Goal: Task Accomplishment & Management: Manage account settings

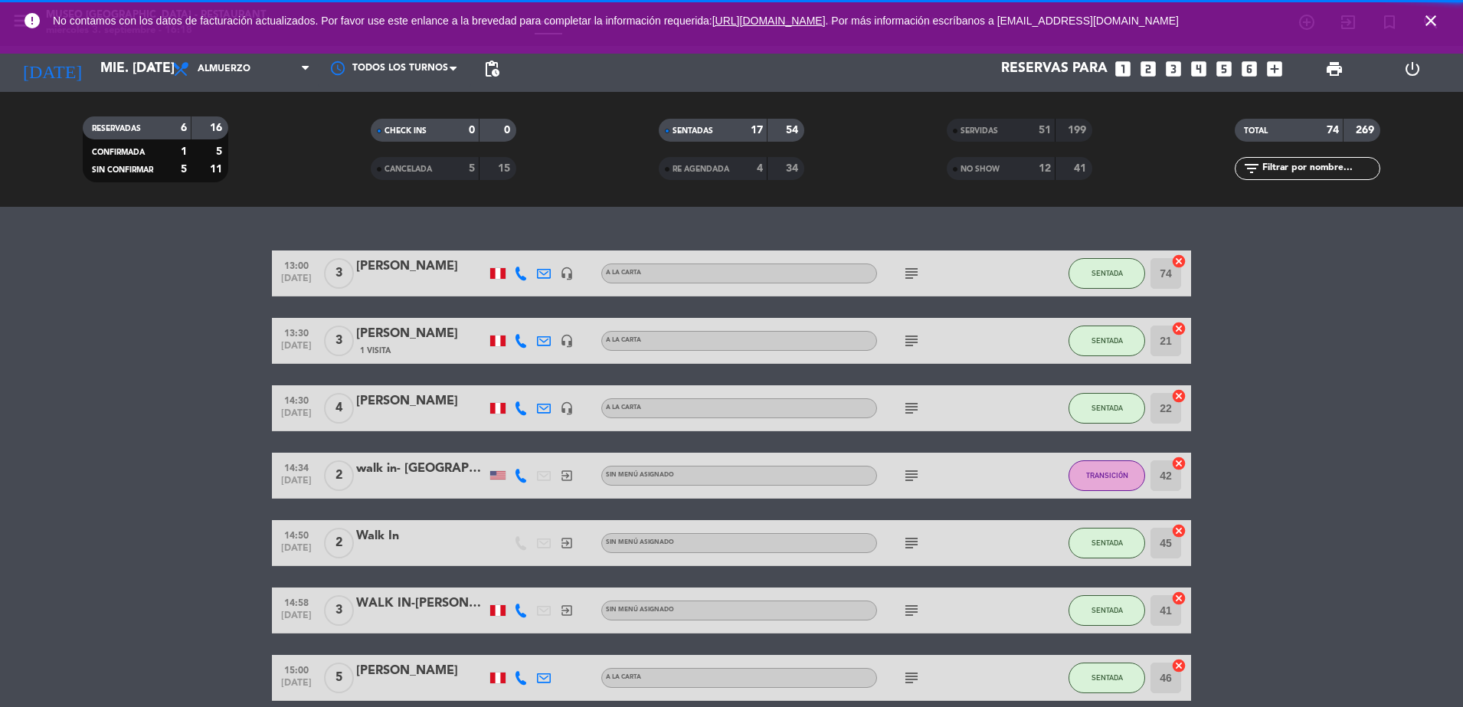
click at [289, 60] on span "Almuerzo" at bounding box center [241, 69] width 153 height 34
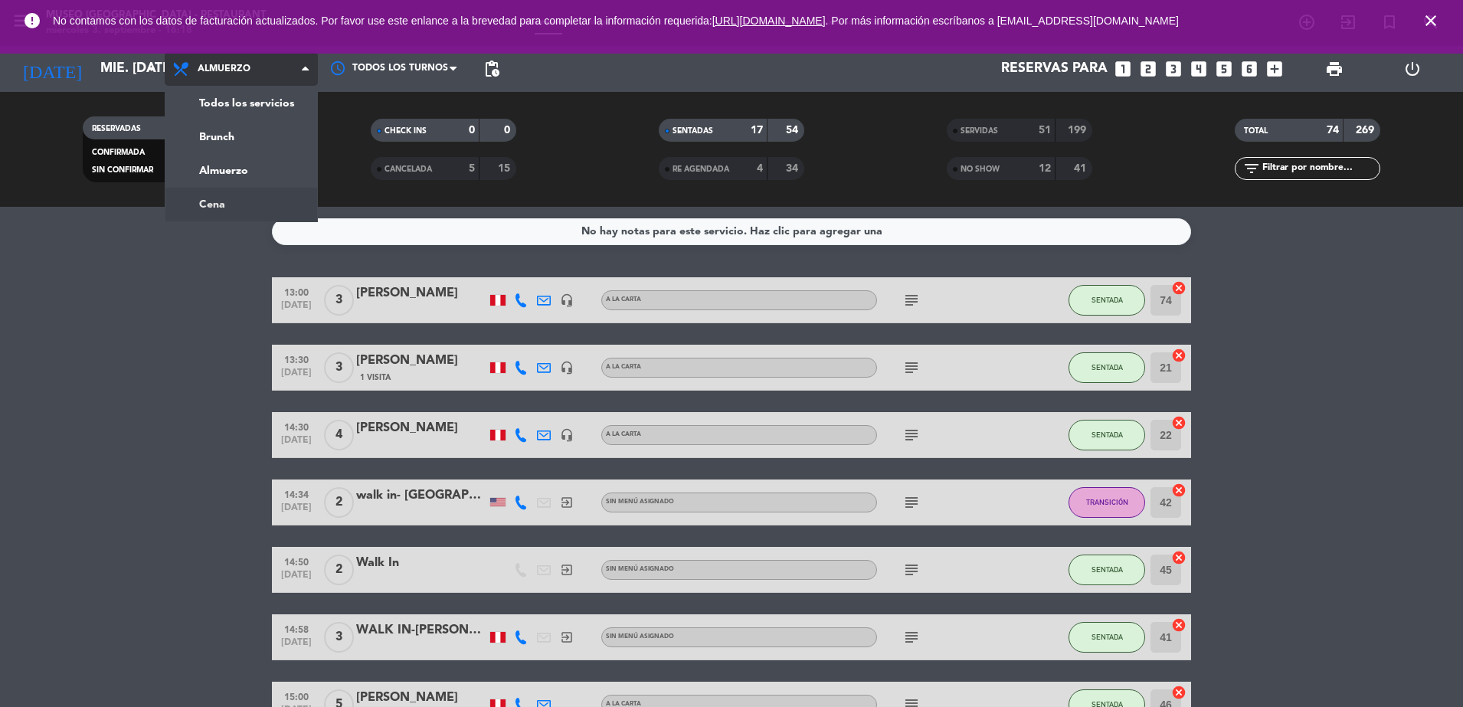
click at [275, 205] on div "menu [GEOGRAPHIC_DATA] - Restaurant miércoles 3. septiembre - 16:18 Mis reserva…" at bounding box center [731, 103] width 1463 height 207
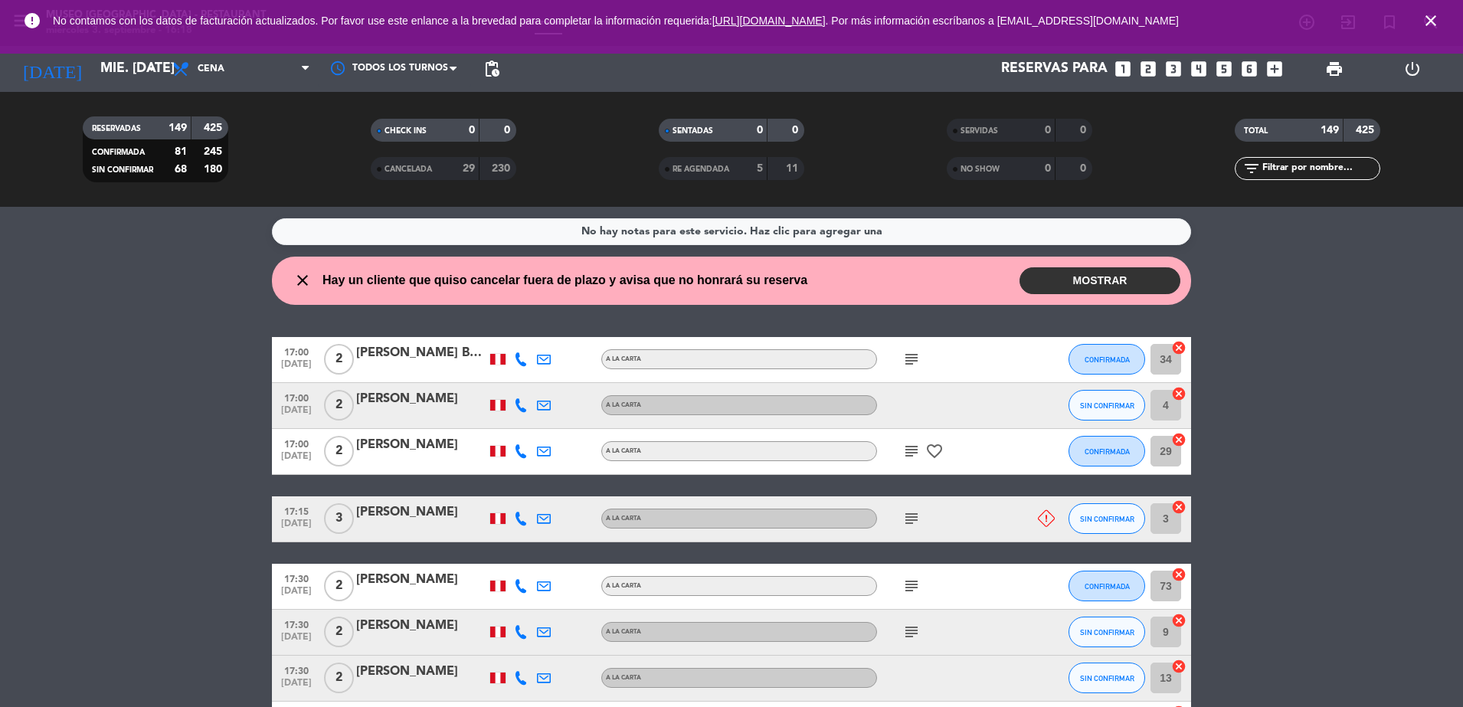
click at [1431, 9] on span "close" at bounding box center [1430, 20] width 41 height 41
click at [1437, 28] on icon "close" at bounding box center [1430, 20] width 18 height 18
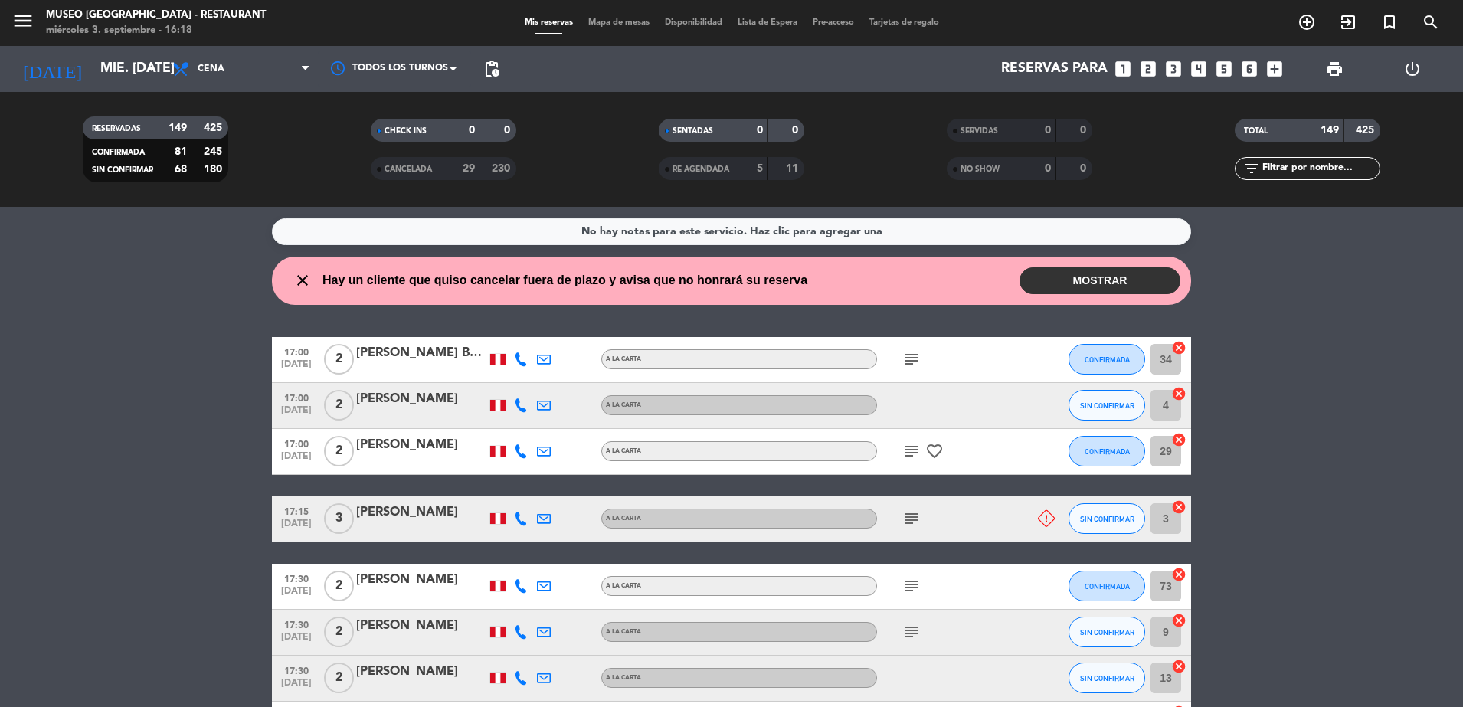
click at [635, 20] on span "Mapa de mesas" at bounding box center [618, 22] width 77 height 8
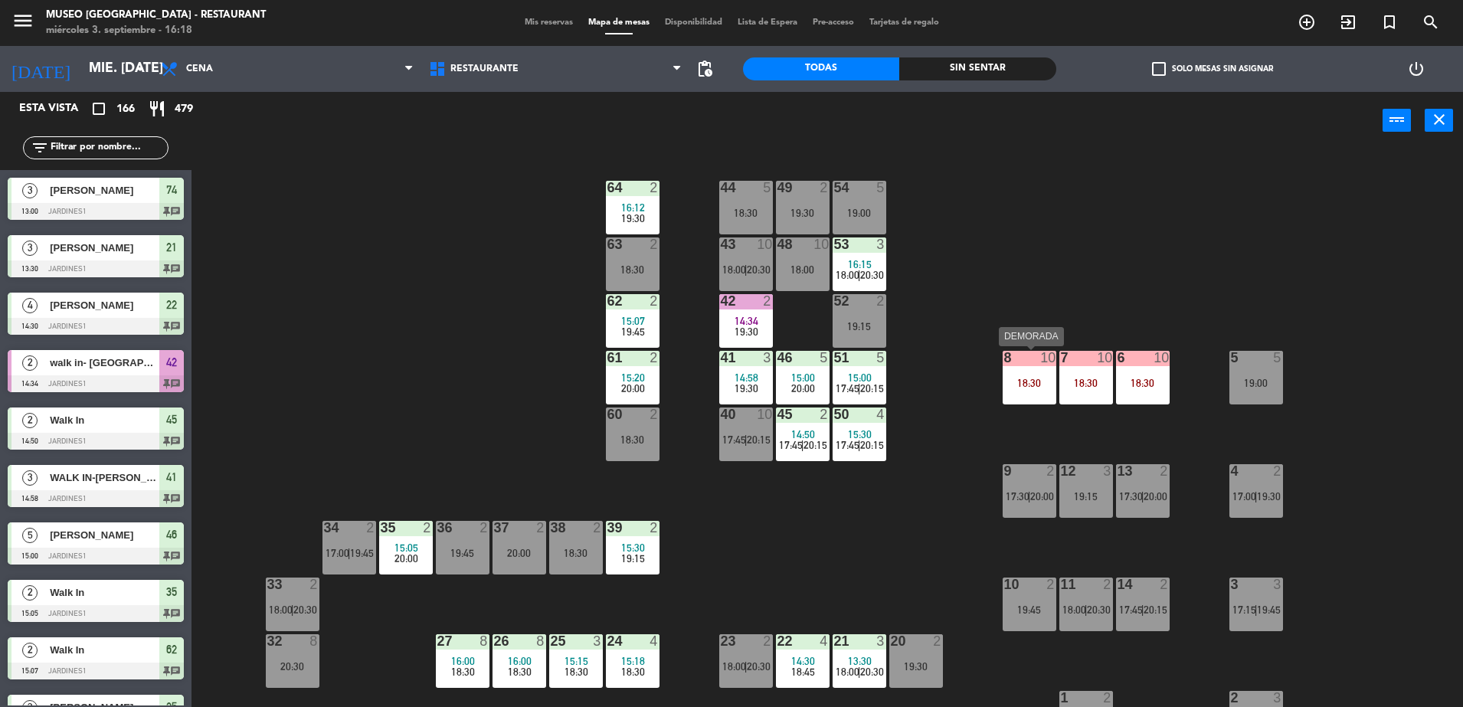
click at [1046, 389] on div "8 10 18:30" at bounding box center [1029, 378] width 54 height 54
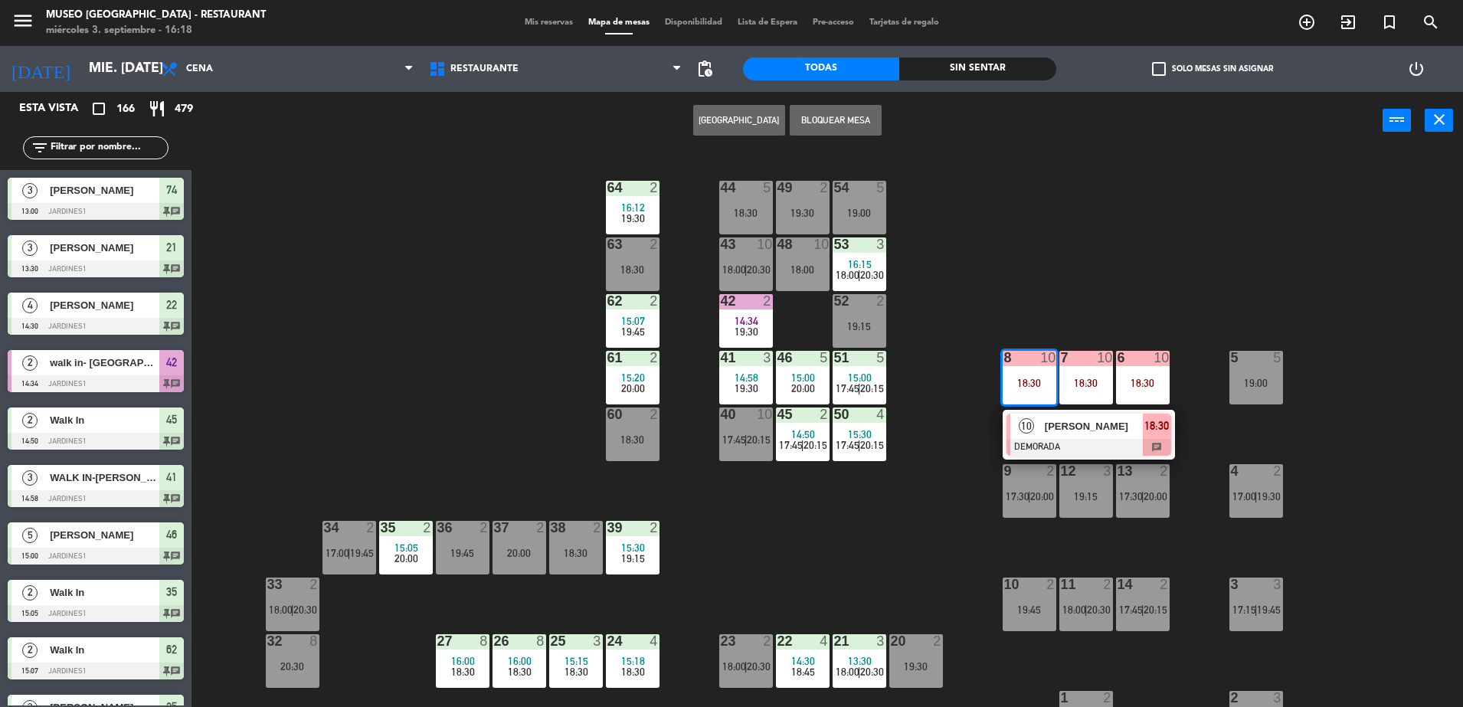
click at [1069, 412] on div "10 [PERSON_NAME] DEMORADA 18:30 chat" at bounding box center [1088, 435] width 172 height 50
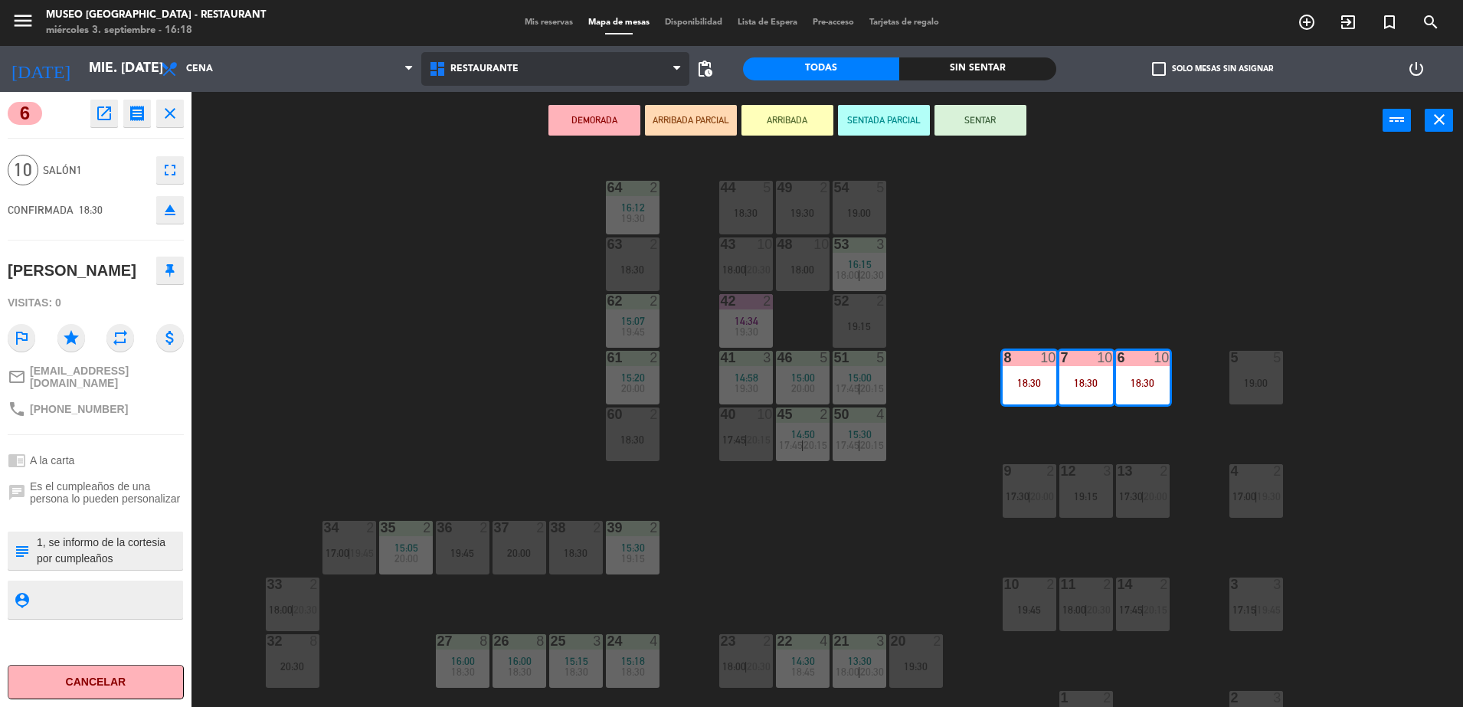
click at [633, 67] on span "Restaurante" at bounding box center [555, 69] width 268 height 34
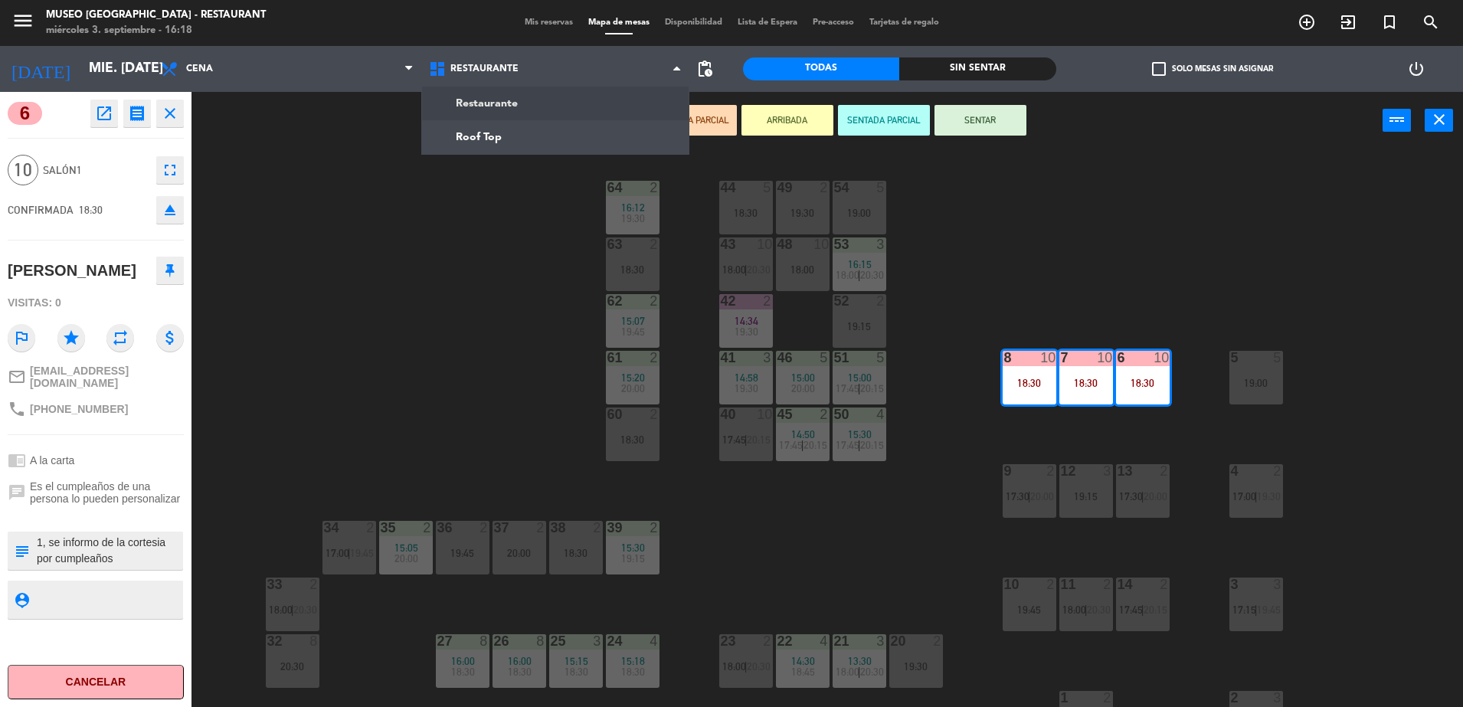
click at [548, 25] on span "Mis reservas" at bounding box center [549, 22] width 64 height 8
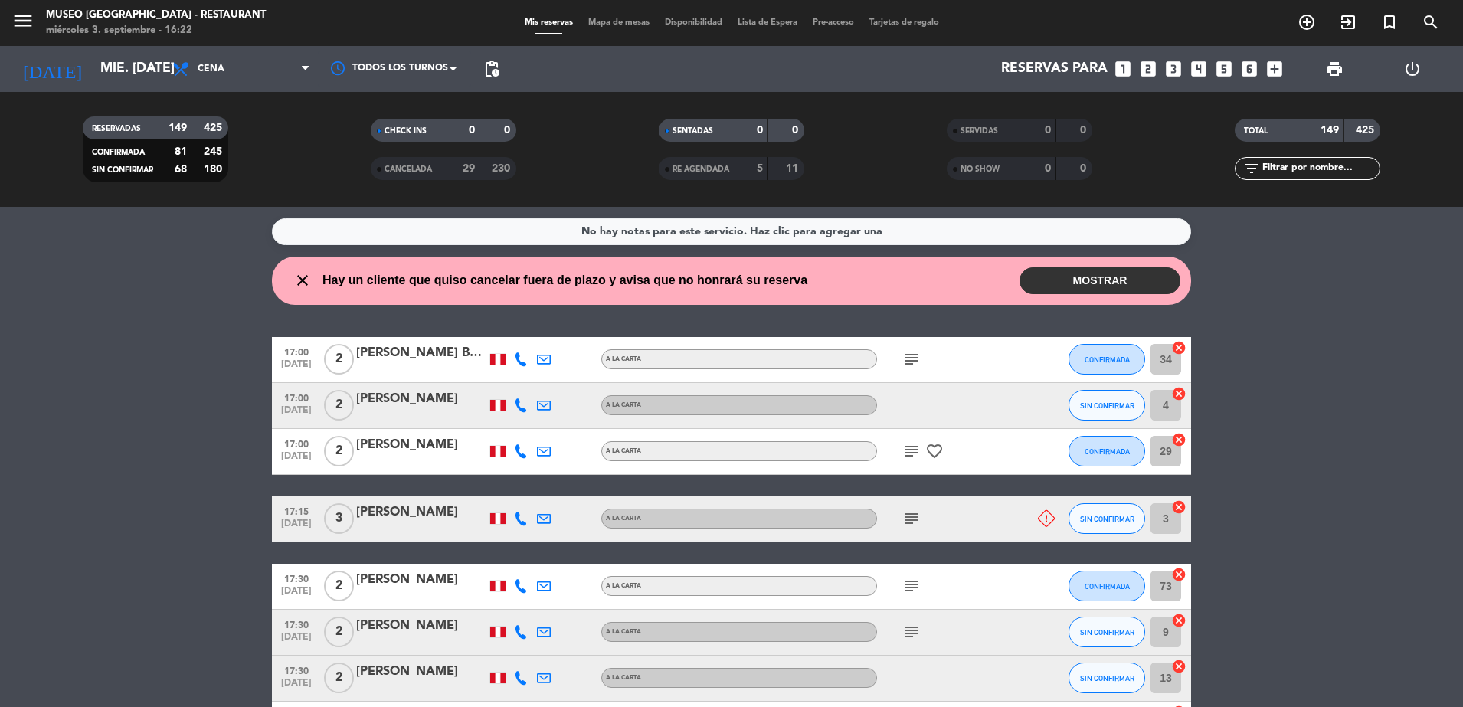
click at [603, 16] on div "Mis reservas Mapa de mesas Disponibilidad Lista de Espera Pre-acceso Tarjetas d…" at bounding box center [732, 23] width 430 height 14
click at [607, 25] on span "Mapa de mesas" at bounding box center [618, 22] width 77 height 8
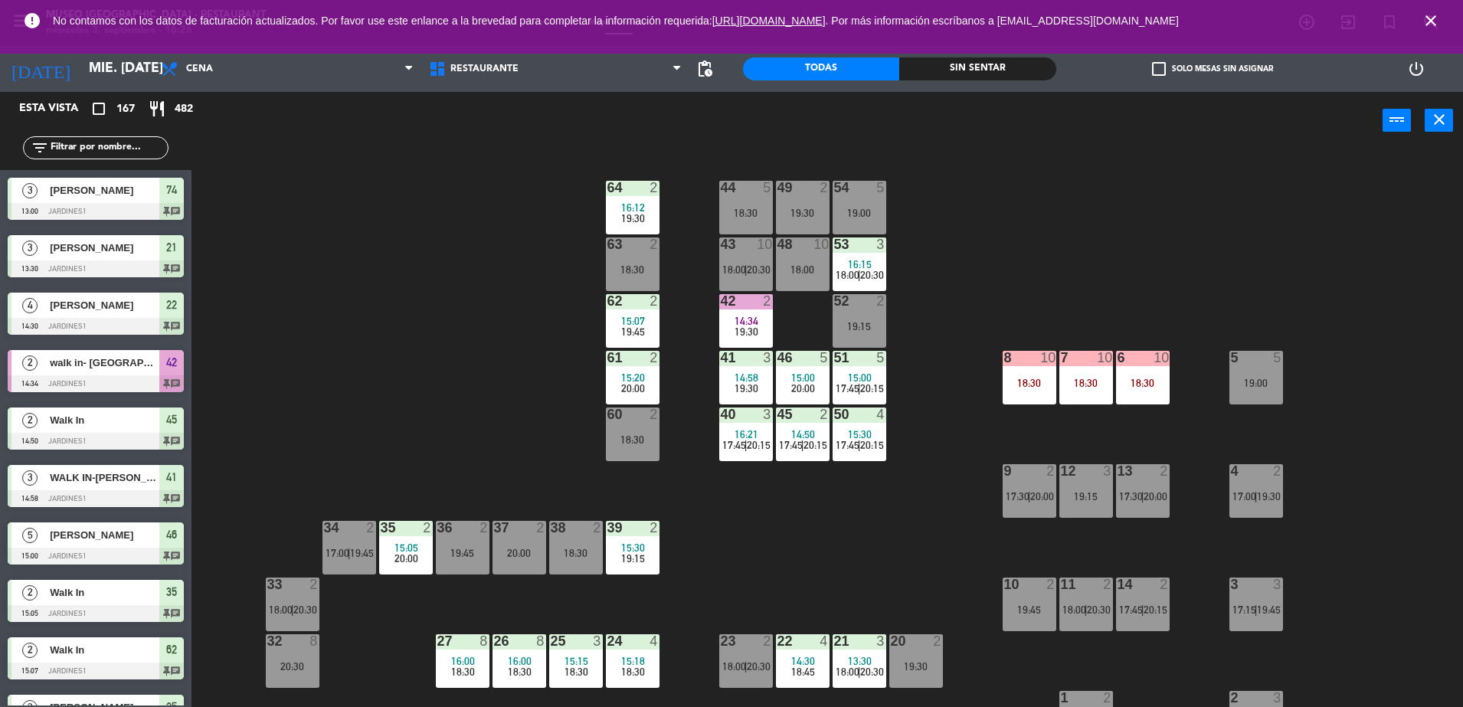
click at [373, 218] on div "44 5 18:30 49 2 19:30 54 5 19:00 64 2 16:12 19:30 48 10 18:00 53 3 16:15 18:00 …" at bounding box center [834, 432] width 1257 height 558
click at [479, 311] on div "44 5 18:30 49 2 19:30 54 5 19:00 64 2 16:12 19:30 48 10 18:00 53 3 16:15 18:00 …" at bounding box center [834, 432] width 1257 height 558
click at [639, 258] on div "63 2 18:30" at bounding box center [633, 264] width 54 height 54
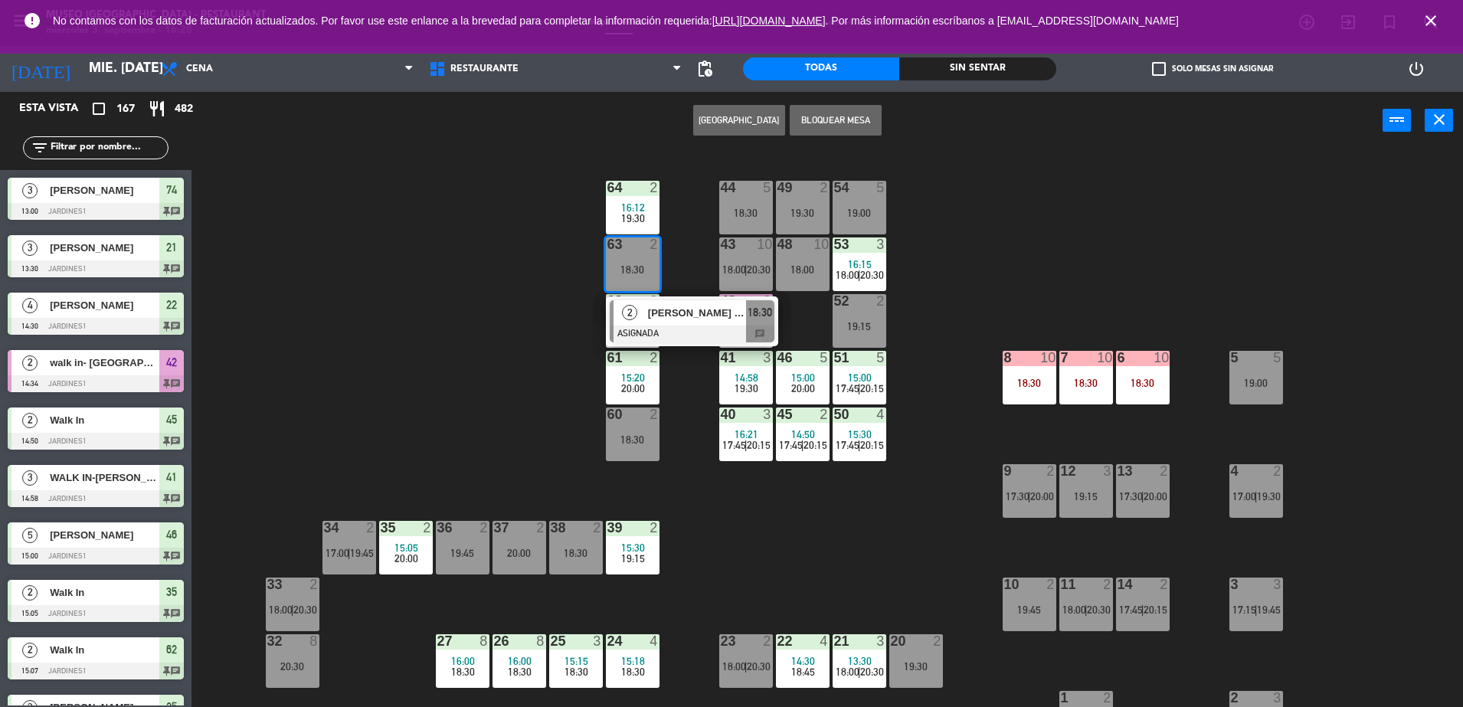
click at [410, 316] on div "44 5 18:30 49 2 19:30 54 5 19:00 64 2 16:12 19:30 48 10 18:00 53 3 16:15 18:00 …" at bounding box center [834, 432] width 1257 height 558
